Goal: Task Accomplishment & Management: Manage account settings

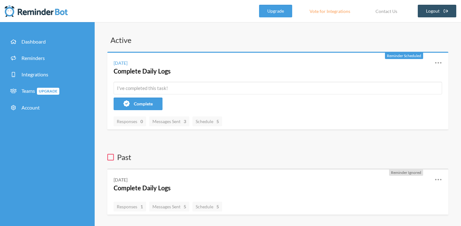
click at [437, 63] on icon at bounding box center [438, 63] width 8 height 8
click at [396, 100] on link "Edit" at bounding box center [410, 99] width 54 height 10
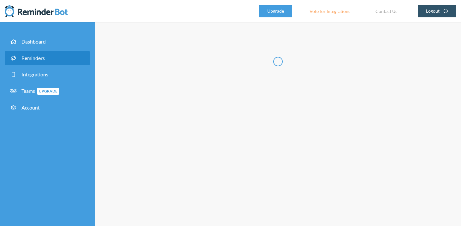
type input "Complete Daily Logs"
select select "08:30:00"
select select "10:30:00"
select select "12:30:00"
select select "14:30:00"
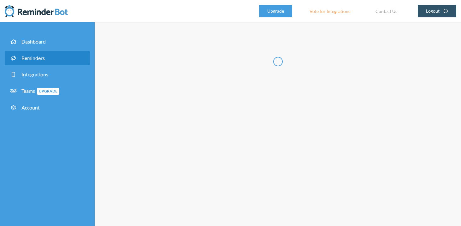
select select "16:30:00"
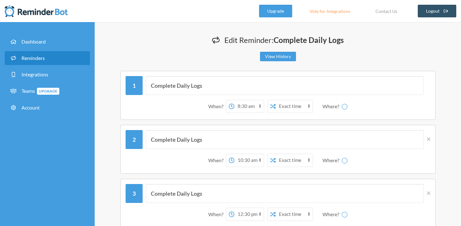
select select "spaces/AAAA3cEbT6Y"
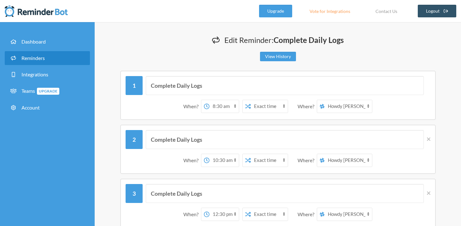
scroll to position [14, 0]
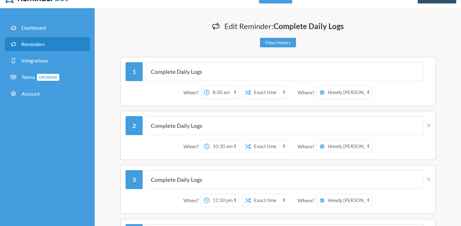
click at [341, 94] on select "[PERSON_NAME] [PERSON_NAME] Saloon Team FIRE Team Rough Riders" at bounding box center [347, 92] width 47 height 13
select select "spaces/AAAAM-UHEUI"
click at [325, 86] on select "[PERSON_NAME] [PERSON_NAME] Saloon Team FIRE Team Rough Riders" at bounding box center [347, 92] width 47 height 13
click at [361, 147] on select "[PERSON_NAME] [PERSON_NAME] Saloon Team FIRE Team Rough Riders" at bounding box center [347, 146] width 47 height 13
select select "spaces/AAAAM-UHEUI"
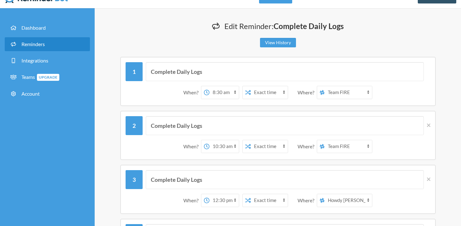
click at [325, 140] on select "[PERSON_NAME] [PERSON_NAME] Saloon Team FIRE Team Rough Riders" at bounding box center [347, 146] width 47 height 13
click at [343, 201] on select "[PERSON_NAME] [PERSON_NAME] Saloon Team FIRE Team Rough Riders" at bounding box center [347, 200] width 47 height 13
select select "spaces/AAAAM-UHEUI"
click at [325, 194] on select "[PERSON_NAME] [PERSON_NAME] Saloon Team FIRE Team Rough Riders" at bounding box center [347, 200] width 47 height 13
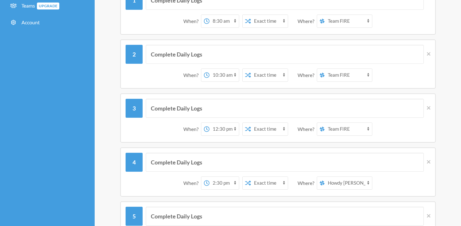
scroll to position [90, 0]
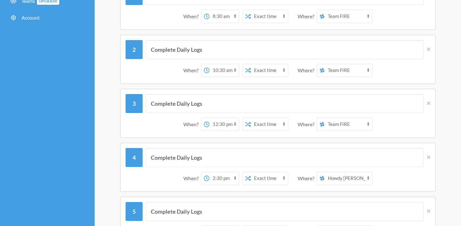
click at [347, 182] on select "[PERSON_NAME] [PERSON_NAME] Saloon Team FIRE Team Rough Riders" at bounding box center [347, 178] width 47 height 13
select select "spaces/AAAAM-UHEUI"
click at [325, 172] on select "[PERSON_NAME] [PERSON_NAME] Saloon Team FIRE Team Rough Riders" at bounding box center [347, 178] width 47 height 13
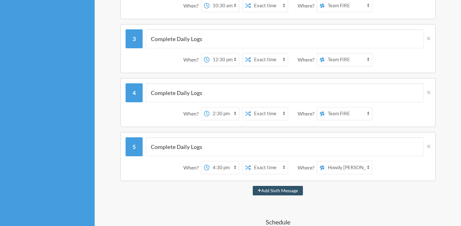
scroll to position [156, 0]
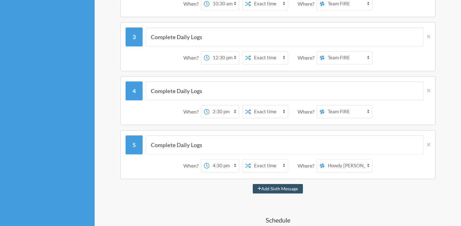
click at [350, 168] on select "[PERSON_NAME] [PERSON_NAME] Saloon Team FIRE Team Rough Riders" at bounding box center [347, 165] width 47 height 13
select select "spaces/AAAAM-UHEUI"
click at [325, 159] on select "[PERSON_NAME] [PERSON_NAME] Saloon Team FIRE Team Rough Riders" at bounding box center [347, 165] width 47 height 13
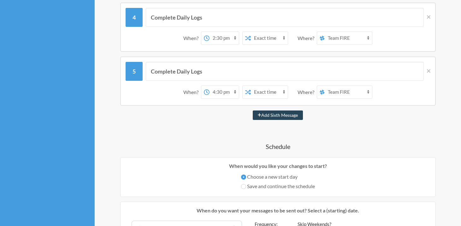
scroll to position [236, 0]
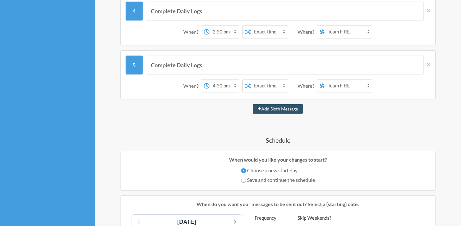
click at [243, 182] on input "Save and continue the schedule" at bounding box center [243, 180] width 5 height 5
radio input "true"
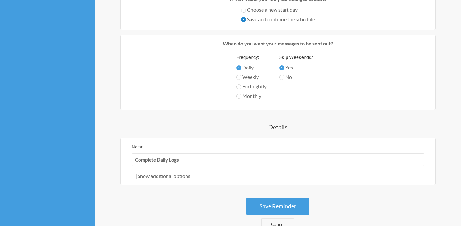
scroll to position [397, 0]
click at [253, 203] on button "Save Reminder" at bounding box center [277, 205] width 63 height 17
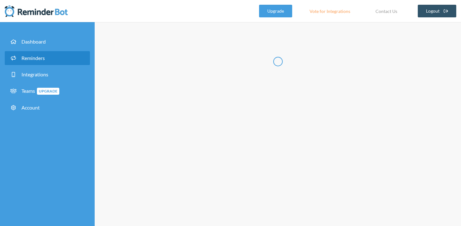
scroll to position [0, 0]
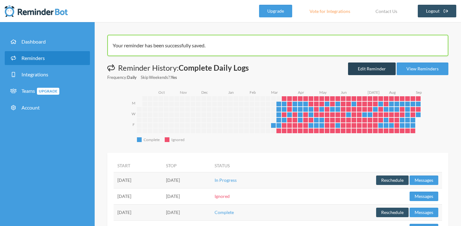
click at [368, 69] on link "Edit Reminder" at bounding box center [372, 68] width 48 height 13
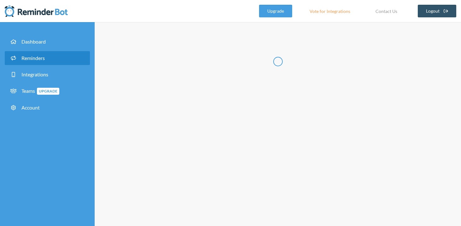
type input "Complete Daily Logs"
select select "08:30:00"
select select "spaces/AAAAM-UHEUI"
select select "10:30:00"
select select "spaces/AAAAM-UHEUI"
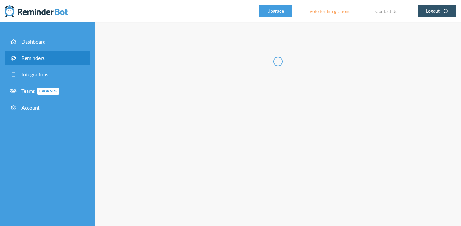
select select "12:30:00"
select select "spaces/AAAAM-UHEUI"
select select "14:30:00"
select select "spaces/AAAAM-UHEUI"
select select "16:30:00"
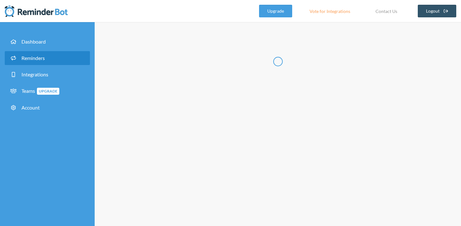
select select "spaces/AAAAM-UHEUI"
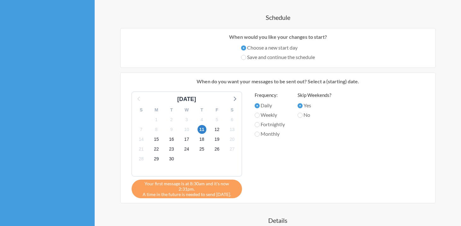
scroll to position [360, 0]
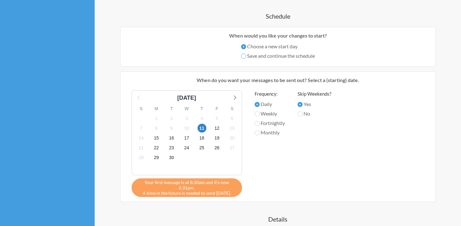
click at [244, 56] on input "Save and continue the schedule" at bounding box center [243, 56] width 5 height 5
radio input "true"
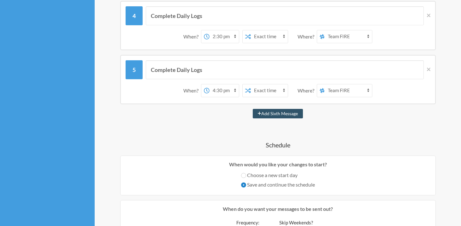
scroll to position [0, 0]
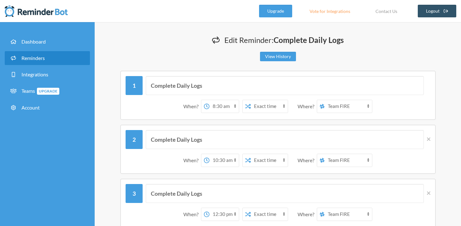
click at [49, 63] on link "Reminders" at bounding box center [47, 58] width 85 height 14
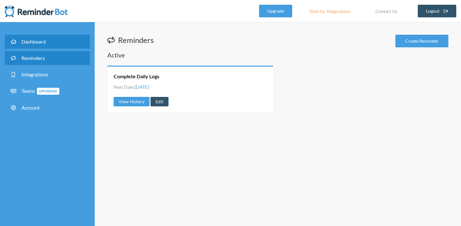
click at [36, 42] on span "Dashboard" at bounding box center [33, 41] width 24 height 6
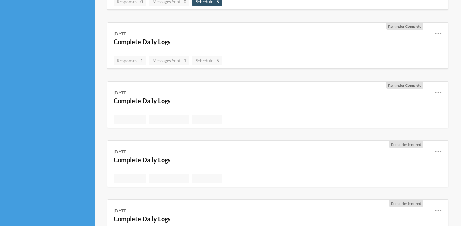
scroll to position [88, 0]
